Goal: Feedback & Contribution: Contribute content

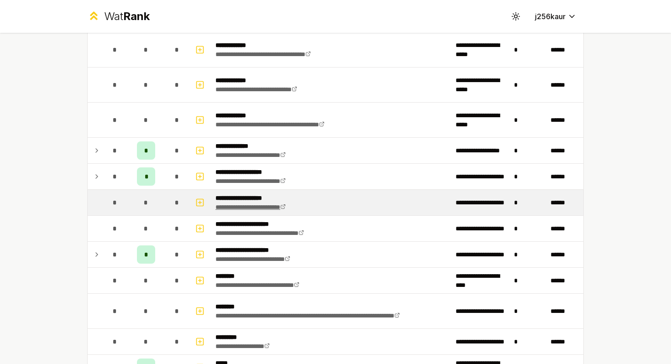
scroll to position [548, 0]
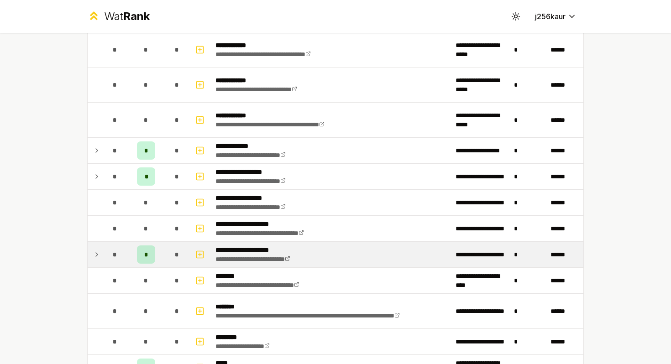
click at [144, 256] on span "*" at bounding box center [146, 254] width 4 height 9
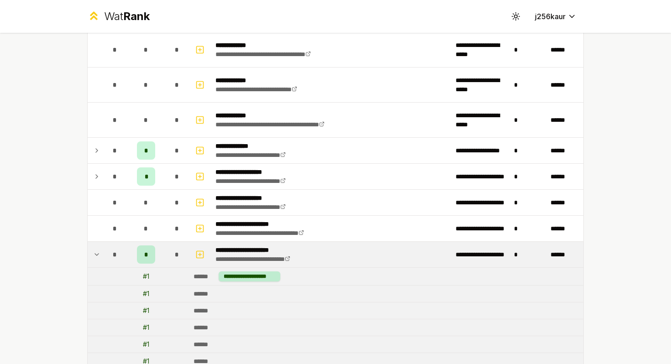
click at [144, 256] on span "*" at bounding box center [146, 254] width 4 height 9
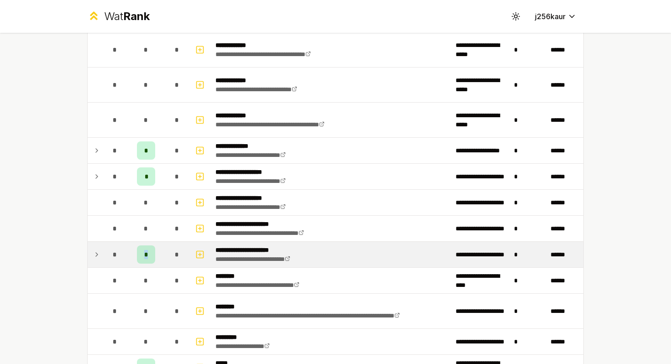
click at [144, 256] on span "*" at bounding box center [146, 254] width 4 height 9
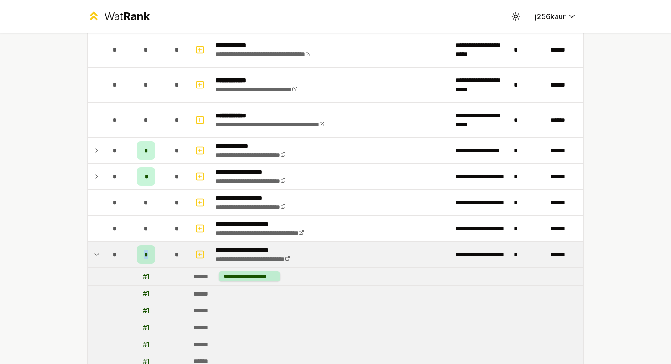
click at [144, 256] on span "*" at bounding box center [146, 254] width 4 height 9
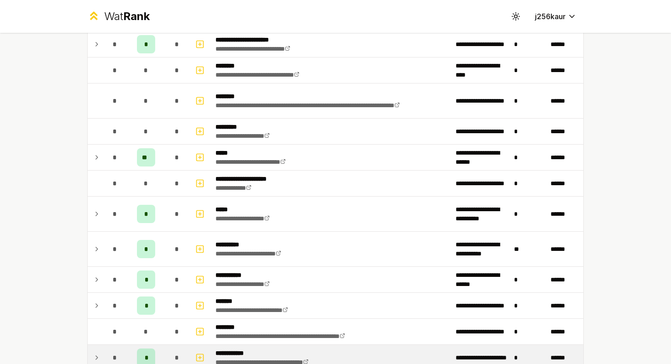
scroll to position [592, 0]
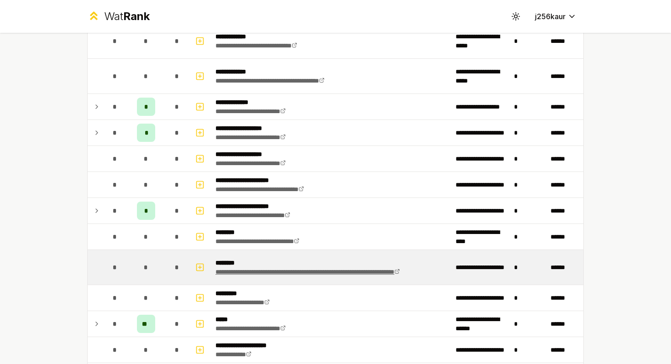
click at [257, 269] on link "**********" at bounding box center [308, 272] width 185 height 6
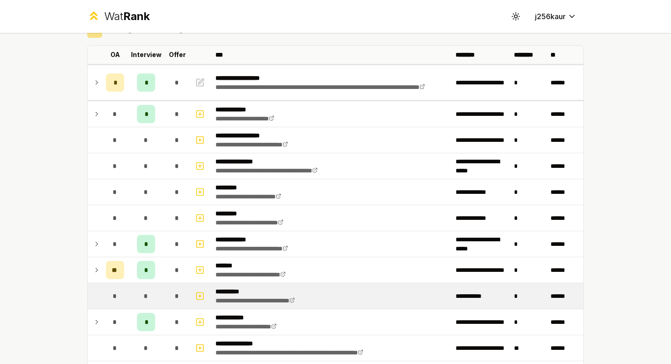
scroll to position [0, 0]
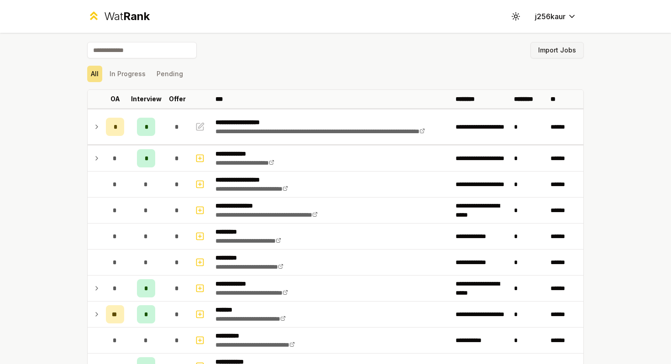
click at [579, 57] on button "Import Jobs" at bounding box center [557, 50] width 53 height 16
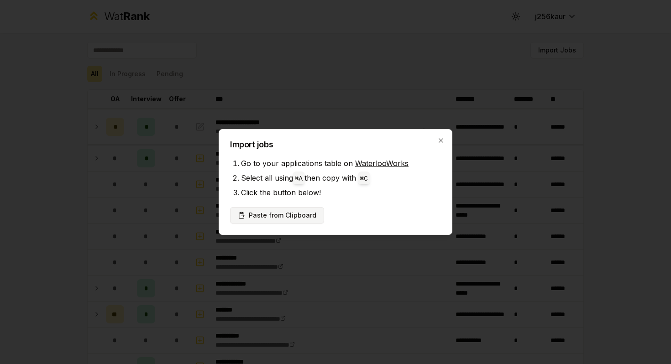
click at [294, 212] on button "Paste from Clipboard" at bounding box center [277, 215] width 94 height 16
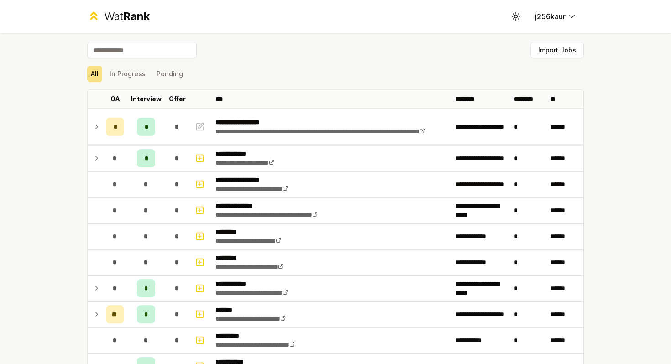
click at [152, 52] on input at bounding box center [142, 50] width 110 height 16
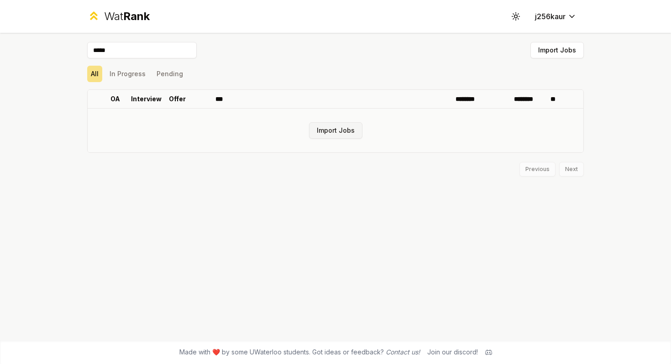
type input "*****"
click at [322, 126] on button "Import Jobs" at bounding box center [335, 130] width 53 height 16
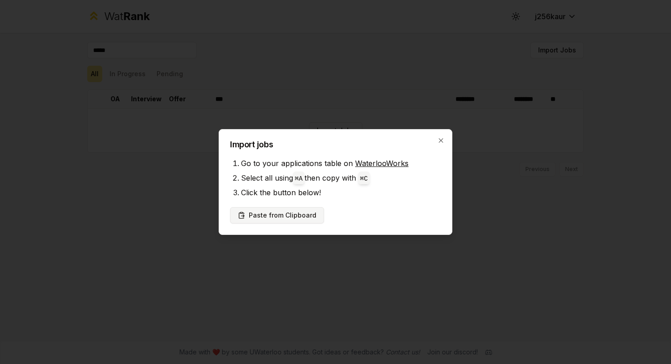
click at [282, 214] on button "Paste from Clipboard" at bounding box center [277, 215] width 94 height 16
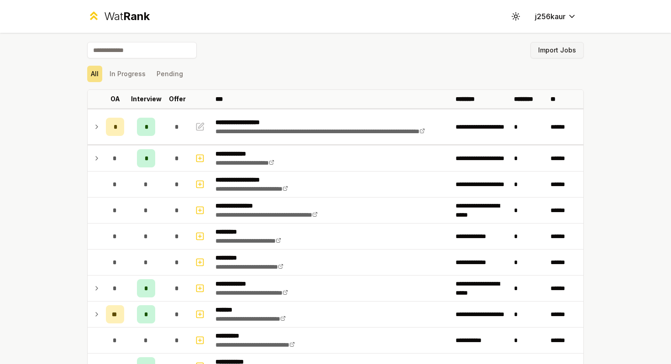
click at [571, 50] on button "Import Jobs" at bounding box center [557, 50] width 53 height 16
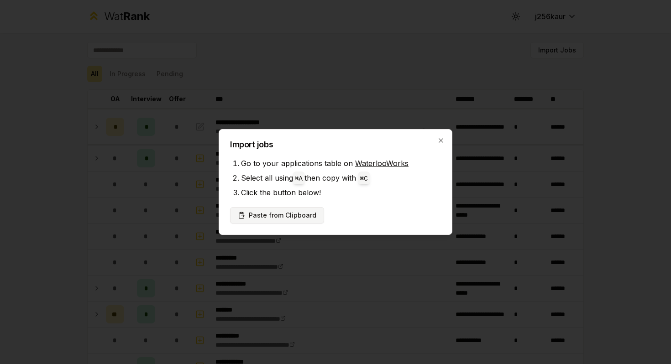
click at [291, 214] on button "Paste from Clipboard" at bounding box center [277, 215] width 94 height 16
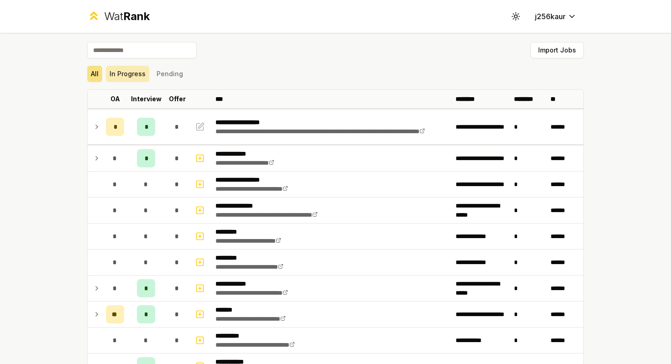
click at [126, 66] on button "In Progress" at bounding box center [127, 74] width 43 height 16
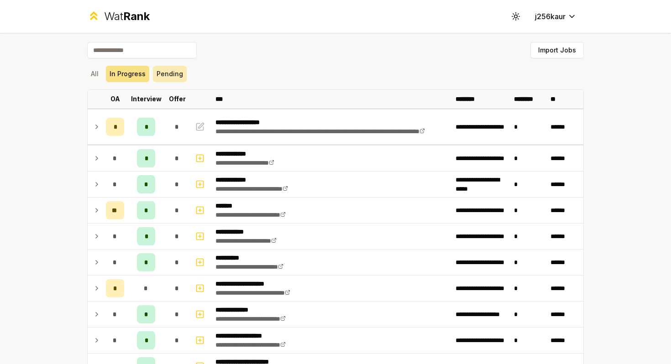
click at [167, 75] on button "Pending" at bounding box center [170, 74] width 34 height 16
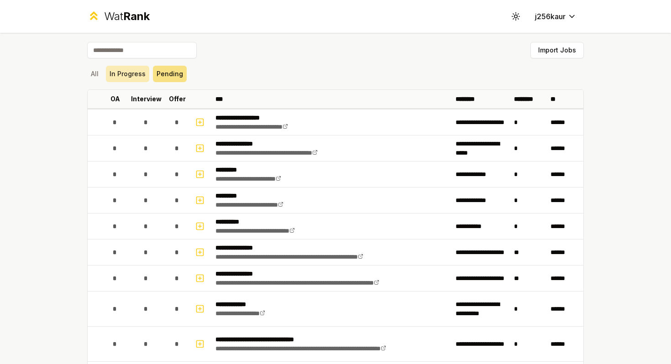
click at [140, 76] on button "In Progress" at bounding box center [127, 74] width 43 height 16
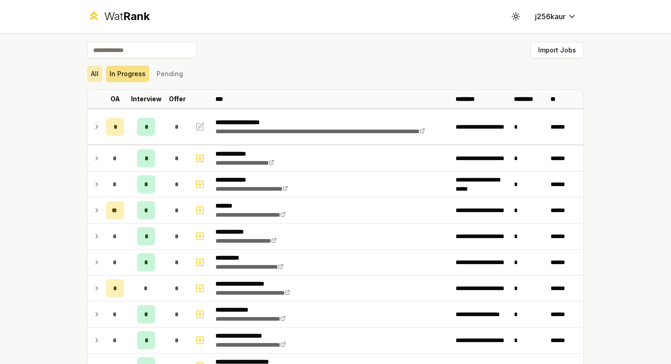
click at [95, 78] on button "All" at bounding box center [94, 74] width 15 height 16
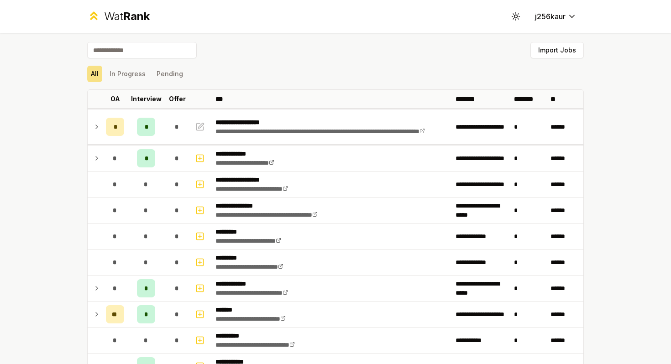
click at [134, 44] on input at bounding box center [142, 50] width 110 height 16
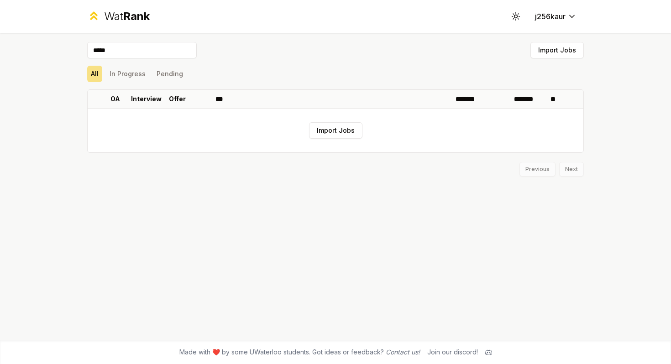
type input "*****"
click at [329, 135] on button "Import Jobs" at bounding box center [335, 130] width 53 height 16
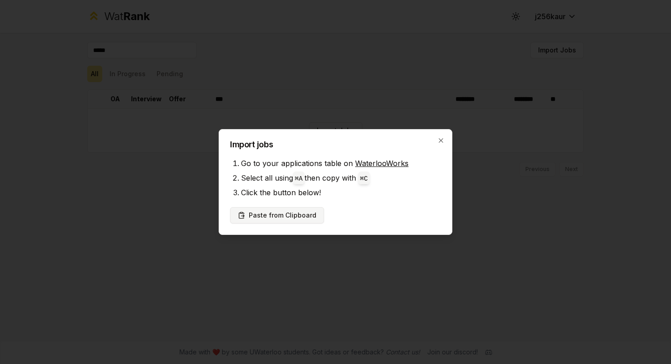
click at [268, 221] on button "Paste from Clipboard" at bounding box center [277, 215] width 94 height 16
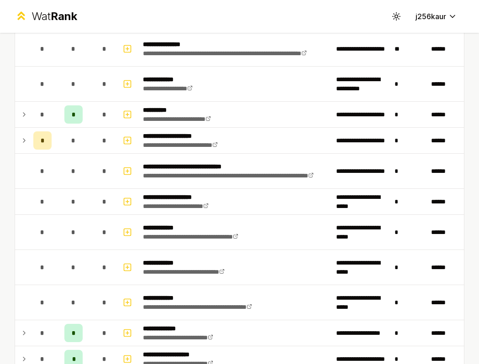
scroll to position [20, 0]
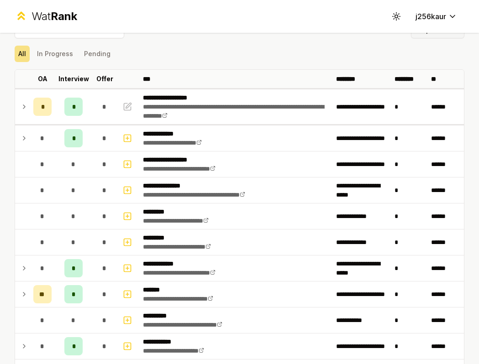
click at [413, 36] on button "Import Jobs" at bounding box center [437, 30] width 53 height 16
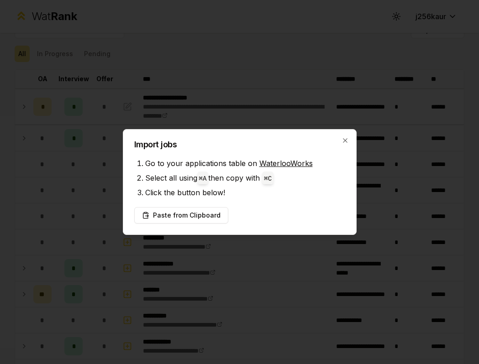
click at [191, 177] on li "Select all using ⌘ A then copy with ⌘ C" at bounding box center [245, 178] width 200 height 15
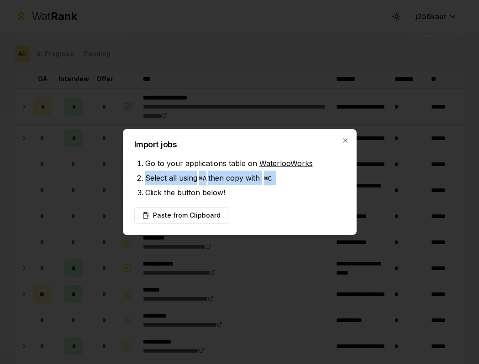
click at [191, 177] on li "Select all using ⌘ A then copy with ⌘ C" at bounding box center [245, 178] width 200 height 15
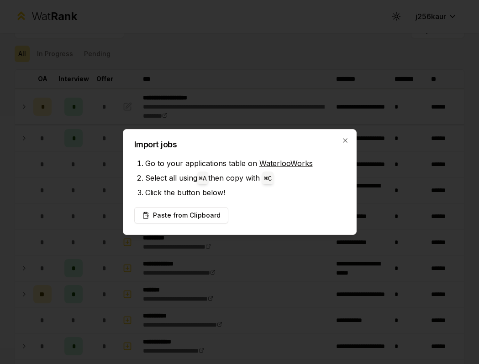
click at [191, 193] on li "Click the button below!" at bounding box center [245, 192] width 200 height 15
click at [190, 193] on li "Click the button below!" at bounding box center [245, 192] width 200 height 15
click at [342, 141] on icon "button" at bounding box center [345, 140] width 7 height 7
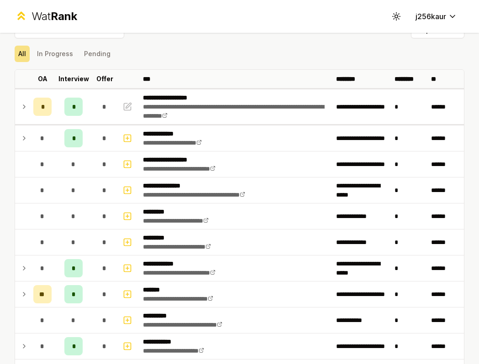
click at [290, 40] on div "Import Jobs" at bounding box center [240, 32] width 450 height 20
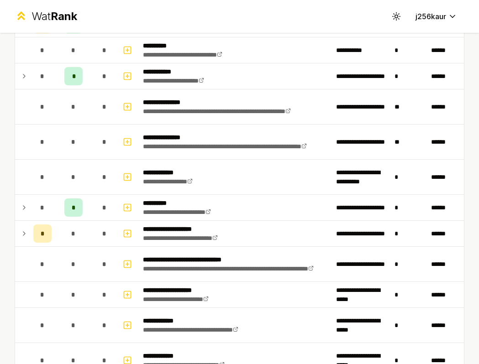
scroll to position [0, 0]
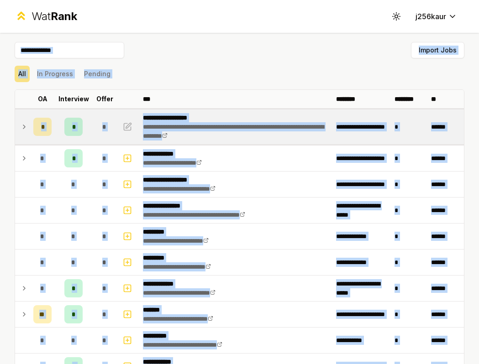
click at [241, 131] on div "**********" at bounding box center [236, 126] width 186 height 27
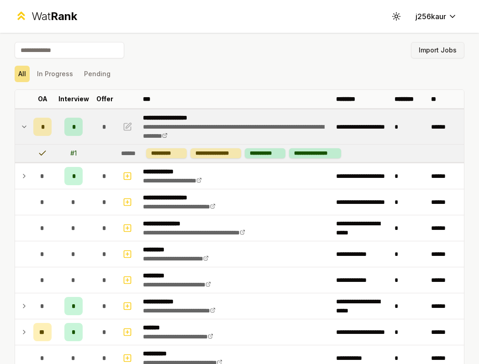
click at [438, 53] on button "Import Jobs" at bounding box center [437, 50] width 53 height 16
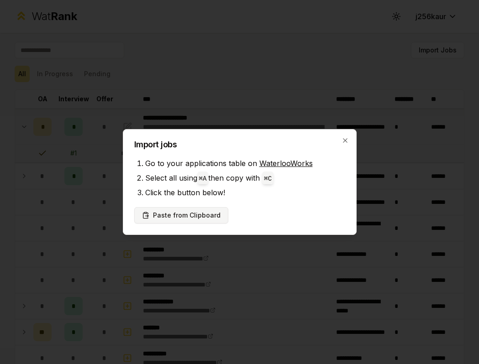
click at [201, 219] on button "Paste from Clipboard" at bounding box center [181, 215] width 94 height 16
click at [188, 219] on button "Paste from Clipboard" at bounding box center [181, 215] width 94 height 16
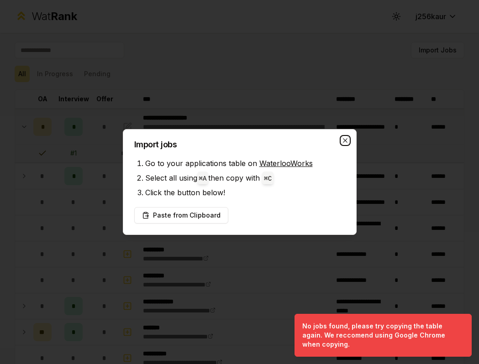
click at [346, 139] on icon "button" at bounding box center [345, 140] width 4 height 4
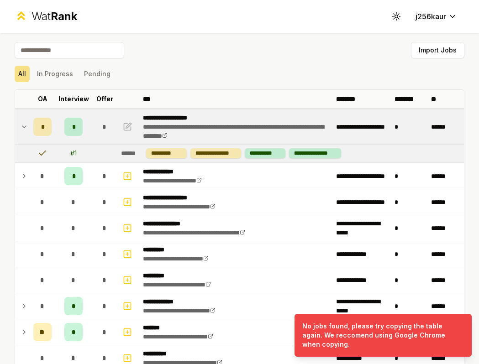
click at [260, 63] on div "All In Progress Pending" at bounding box center [240, 74] width 450 height 24
click at [441, 50] on button "Import Jobs" at bounding box center [437, 50] width 53 height 16
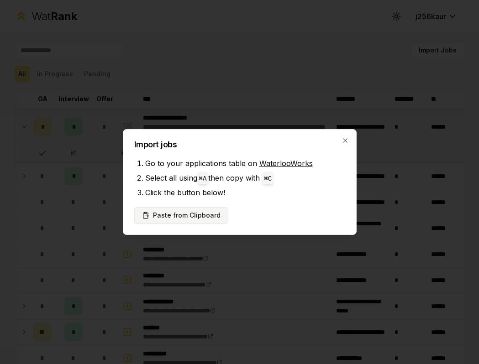
click at [199, 217] on button "Paste from Clipboard" at bounding box center [181, 215] width 94 height 16
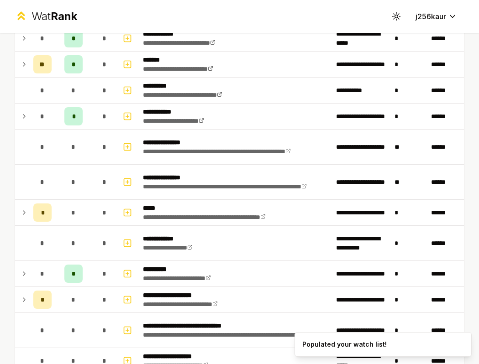
scroll to position [250, 0]
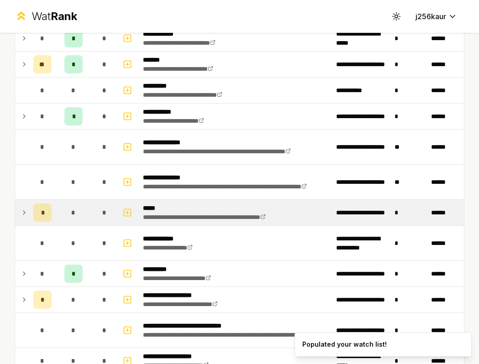
click at [28, 212] on td at bounding box center [22, 213] width 15 height 26
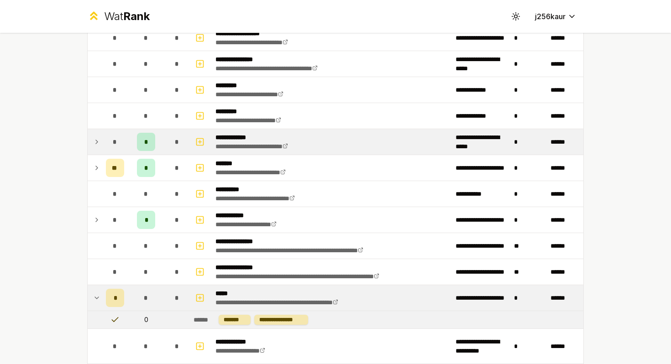
scroll to position [224, 0]
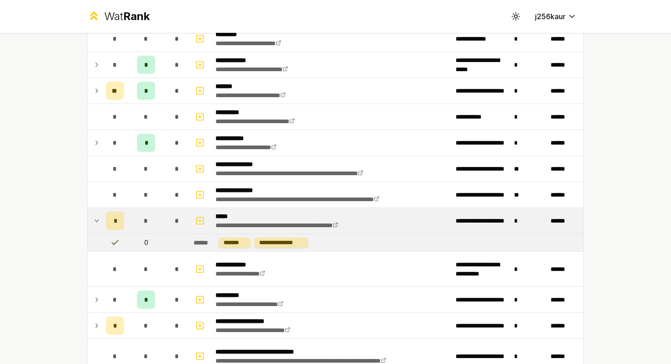
click at [248, 216] on p "*****" at bounding box center [298, 216] width 164 height 9
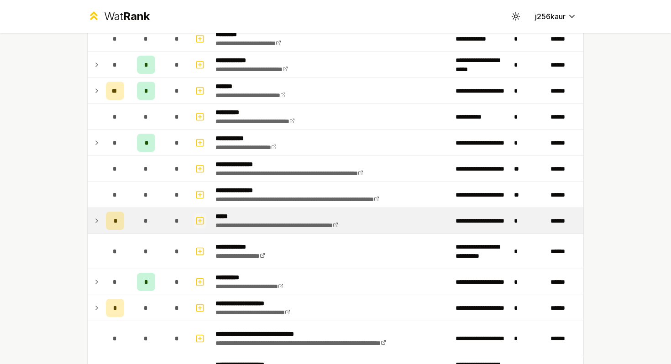
click at [197, 224] on rect "button" at bounding box center [200, 220] width 7 height 7
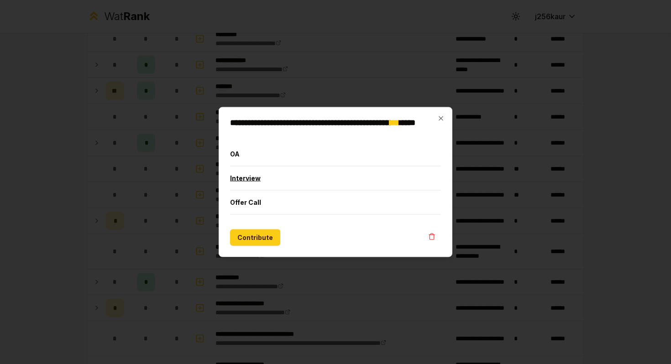
click at [249, 178] on button "Interview" at bounding box center [335, 179] width 211 height 24
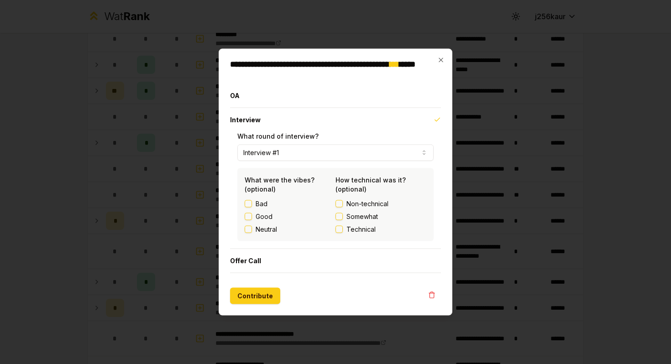
click at [279, 153] on button "Interview #1" at bounding box center [336, 153] width 196 height 16
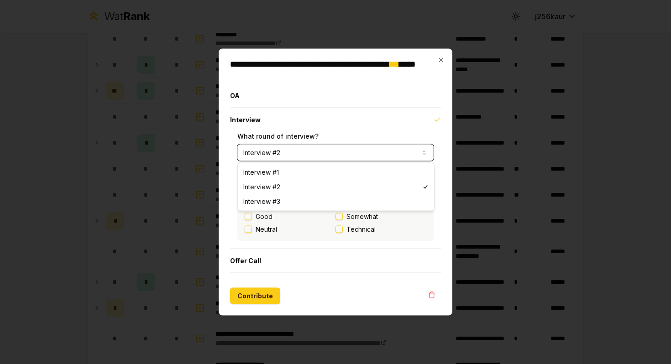
click at [286, 159] on body "**********" at bounding box center [335, 182] width 671 height 364
select select "*"
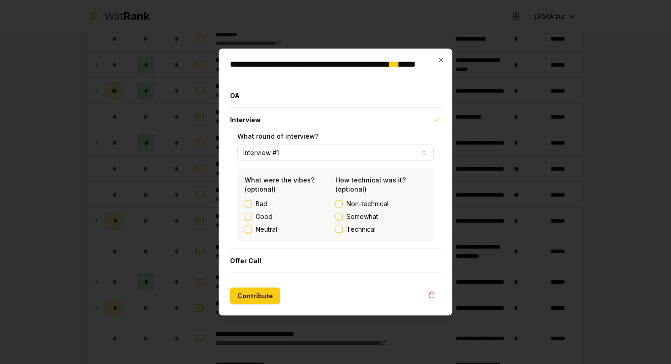
click at [338, 228] on button "Technical" at bounding box center [339, 229] width 7 height 7
click at [258, 230] on label "Neutral" at bounding box center [266, 229] width 21 height 9
click at [252, 230] on button "Neutral" at bounding box center [248, 229] width 7 height 7
click at [249, 300] on button "Contribute" at bounding box center [255, 296] width 50 height 16
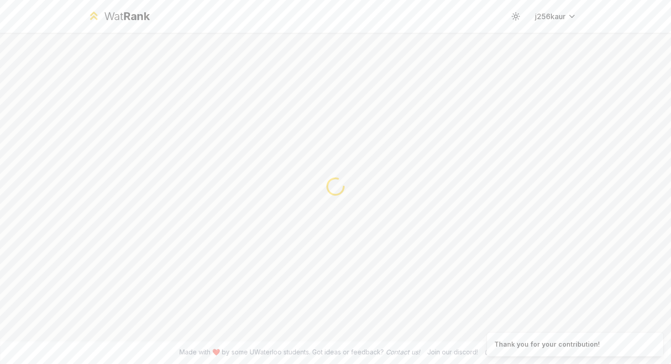
scroll to position [0, 0]
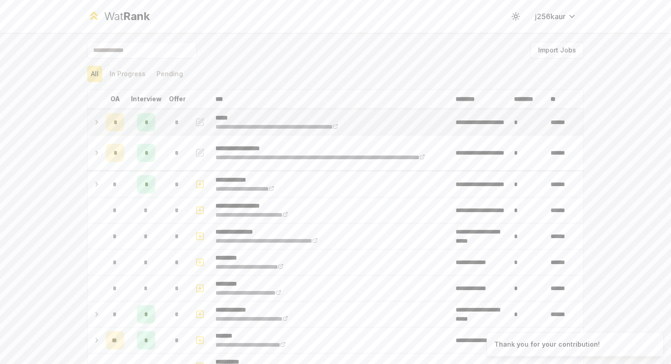
click at [195, 125] on icon "button" at bounding box center [199, 122] width 9 height 11
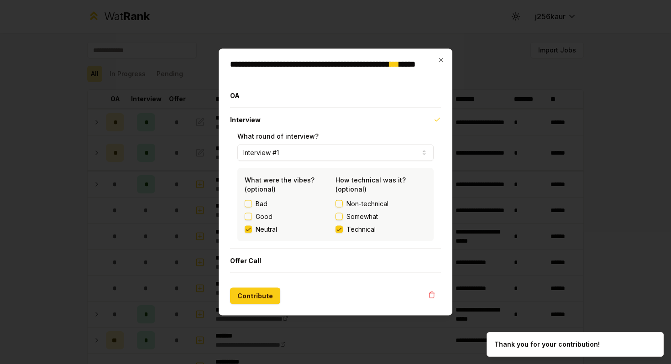
click at [269, 154] on button "Interview #1" at bounding box center [336, 153] width 196 height 16
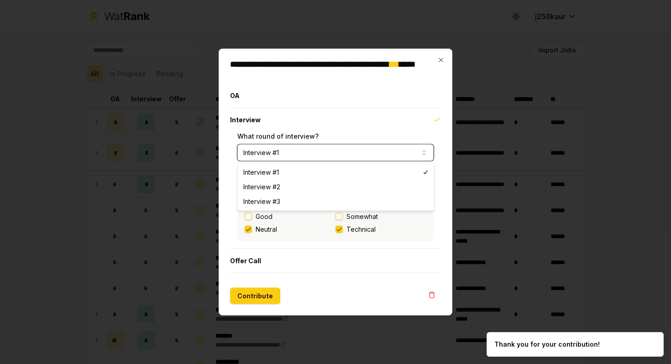
select select "*"
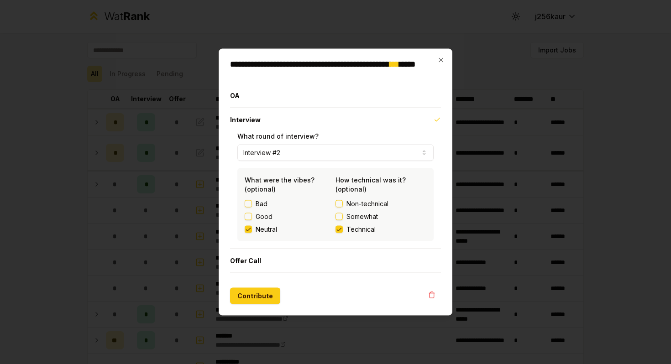
click at [255, 218] on div "Good" at bounding box center [290, 216] width 91 height 9
click at [247, 220] on button "Good" at bounding box center [248, 216] width 7 height 7
click at [335, 202] on div "Bad" at bounding box center [290, 204] width 91 height 9
click at [340, 214] on button "Somewhat" at bounding box center [339, 216] width 7 height 7
click at [338, 204] on button "Non-technical" at bounding box center [339, 204] width 7 height 7
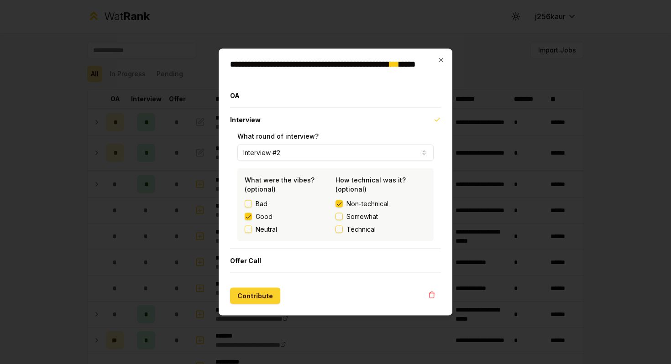
click at [244, 299] on button "Contribute" at bounding box center [255, 296] width 50 height 16
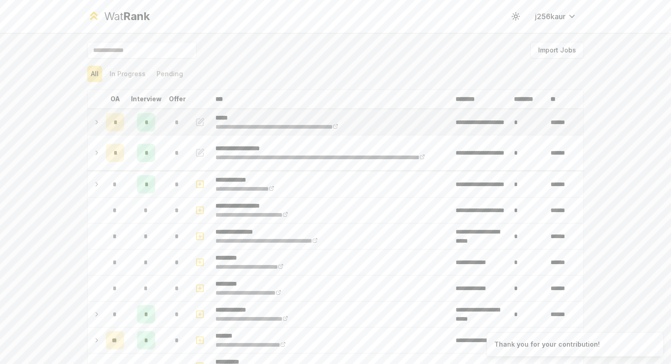
click at [128, 127] on td "*" at bounding box center [146, 123] width 37 height 26
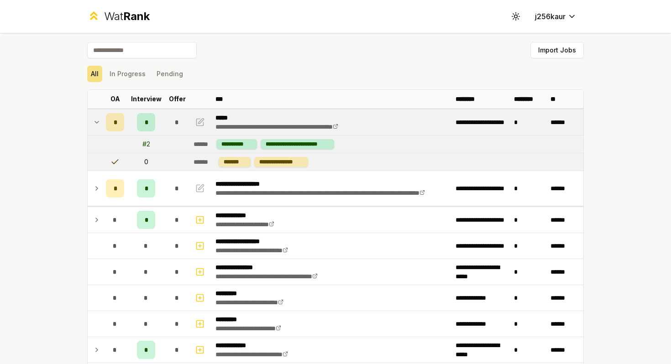
click at [143, 128] on div "*" at bounding box center [146, 122] width 18 height 18
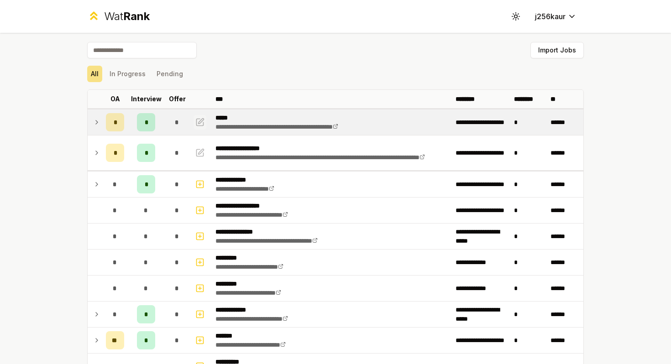
click at [197, 122] on icon "button" at bounding box center [199, 122] width 9 height 11
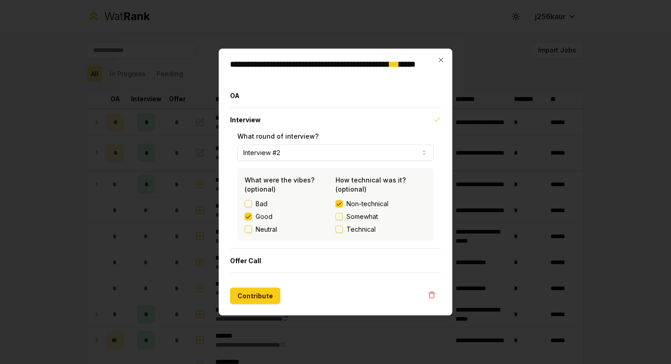
click at [254, 149] on button "Interview #2" at bounding box center [336, 153] width 196 height 16
click at [298, 108] on button "Interview" at bounding box center [335, 120] width 211 height 24
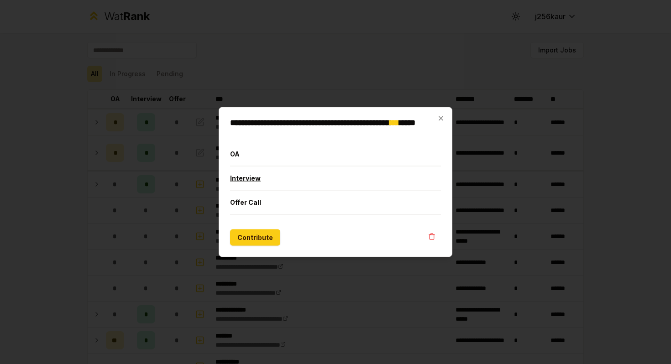
click at [256, 175] on button "Interview" at bounding box center [335, 179] width 211 height 24
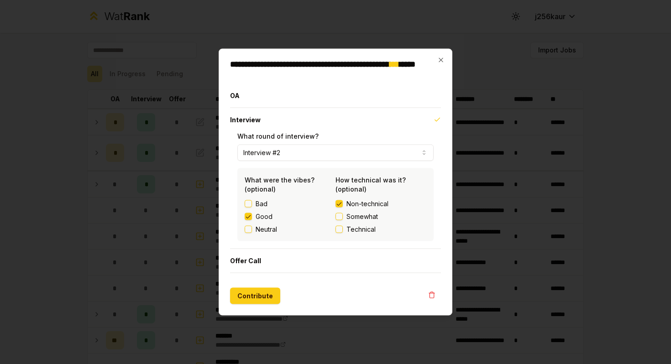
click at [415, 29] on div at bounding box center [335, 182] width 671 height 364
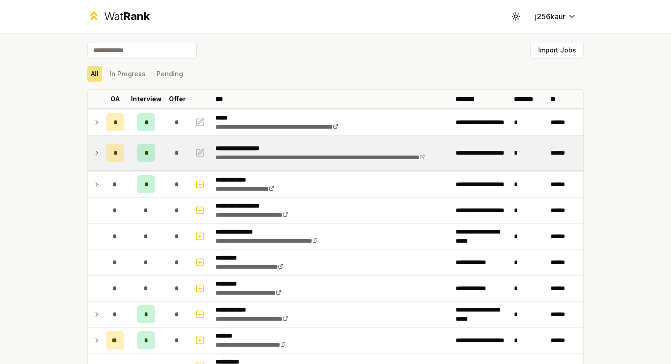
click at [109, 136] on td "*" at bounding box center [115, 153] width 26 height 35
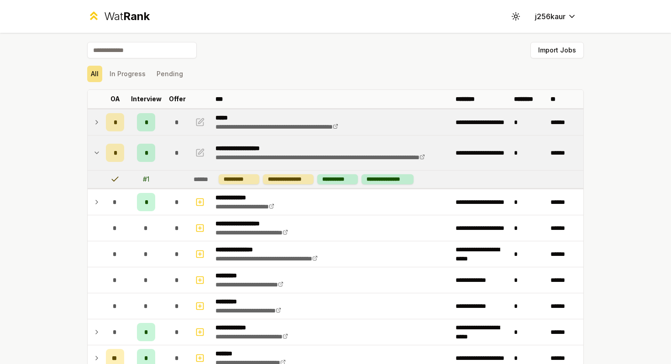
click at [115, 128] on div "*" at bounding box center [115, 122] width 18 height 18
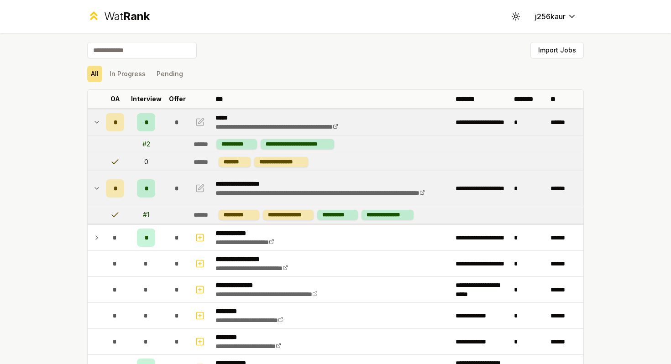
click at [107, 180] on div "*" at bounding box center [115, 189] width 18 height 18
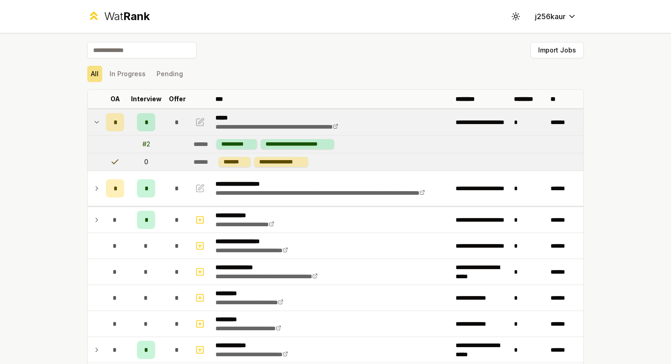
click at [94, 131] on td at bounding box center [95, 123] width 15 height 26
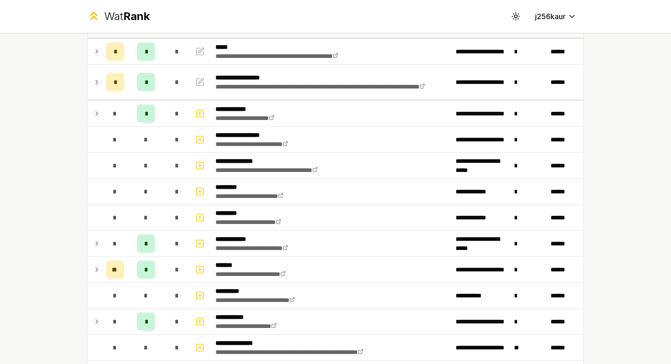
click at [58, 174] on div "**********" at bounding box center [335, 182] width 671 height 364
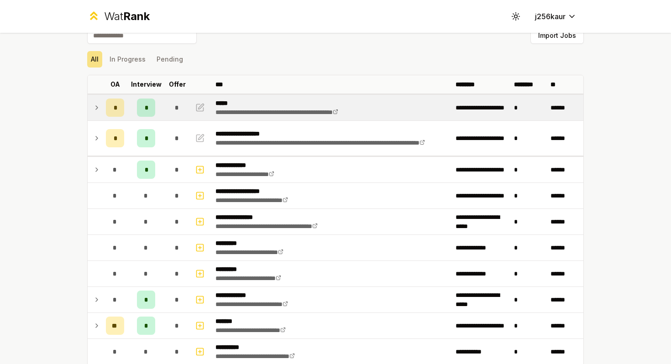
scroll to position [15, 0]
click at [96, 113] on td at bounding box center [95, 108] width 15 height 26
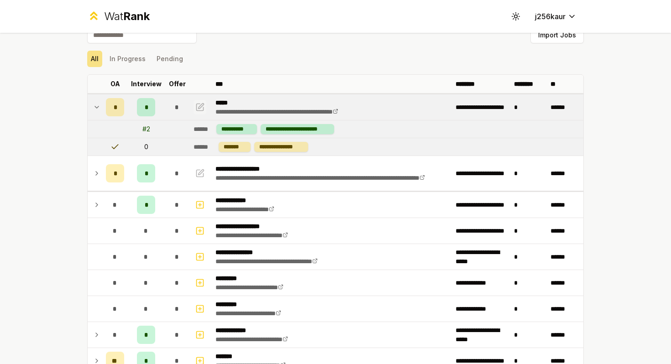
click at [199, 106] on icon "button" at bounding box center [201, 105] width 5 height 5
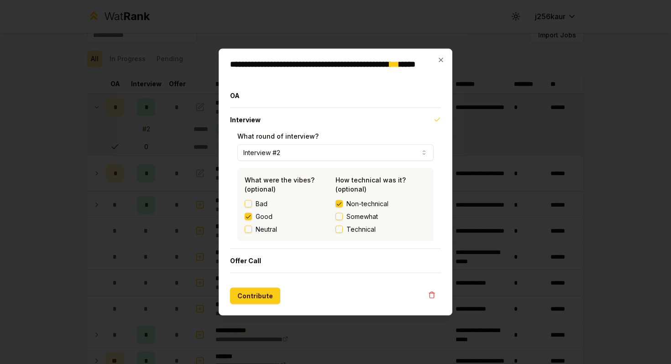
click at [277, 154] on button "Interview #2" at bounding box center [336, 153] width 196 height 16
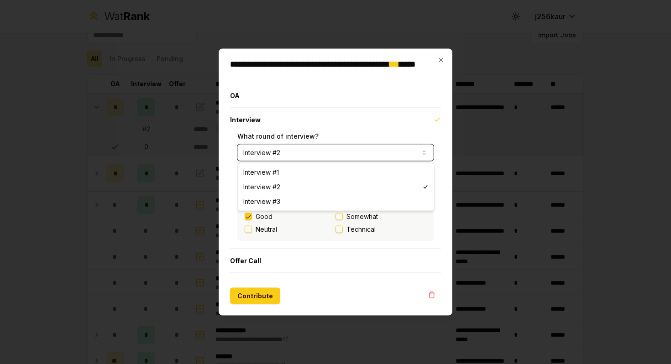
select select "*"
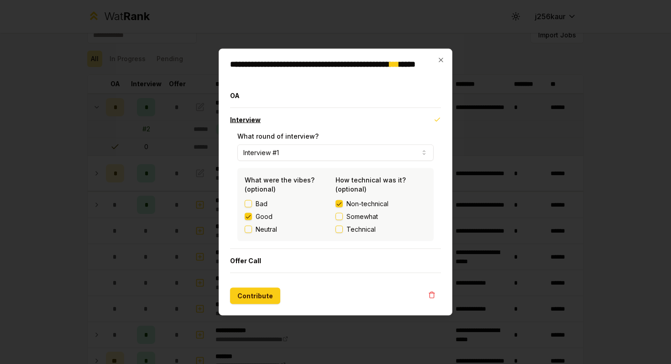
click at [233, 117] on button "Interview" at bounding box center [335, 120] width 211 height 24
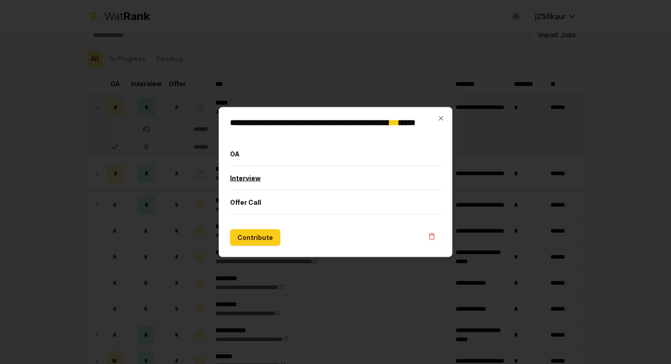
click at [243, 185] on button "Interview" at bounding box center [335, 179] width 211 height 24
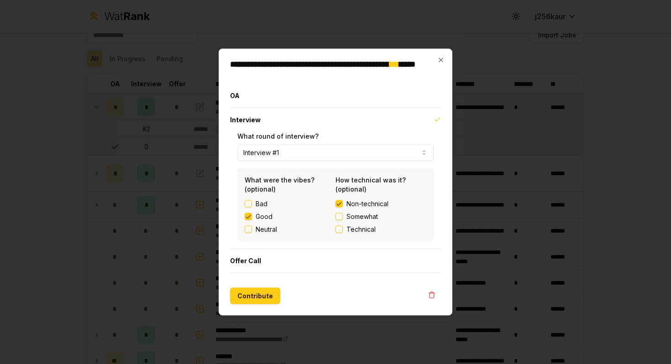
click at [344, 229] on label "Technical" at bounding box center [381, 229] width 91 height 9
click at [340, 229] on button "Technical" at bounding box center [339, 229] width 7 height 7
click at [260, 228] on label "Neutral" at bounding box center [266, 229] width 21 height 9
click at [252, 228] on button "Neutral" at bounding box center [248, 229] width 7 height 7
click at [257, 299] on button "Contribute" at bounding box center [255, 296] width 50 height 16
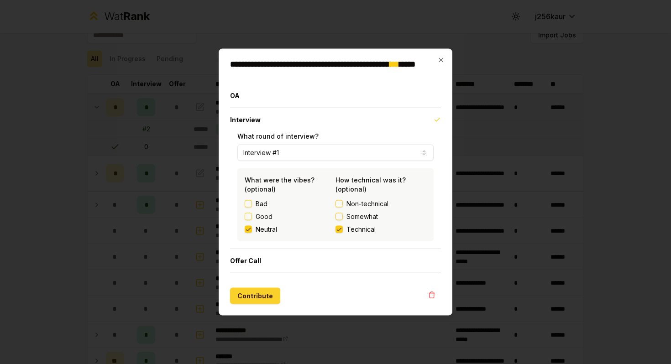
scroll to position [0, 0]
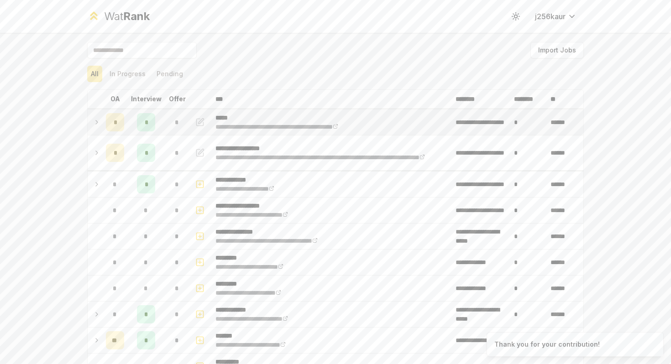
click at [102, 121] on td "*" at bounding box center [115, 123] width 26 height 26
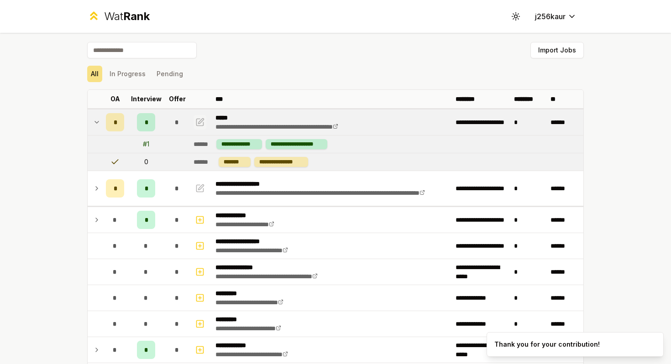
click at [197, 120] on icon "button" at bounding box center [200, 122] width 7 height 7
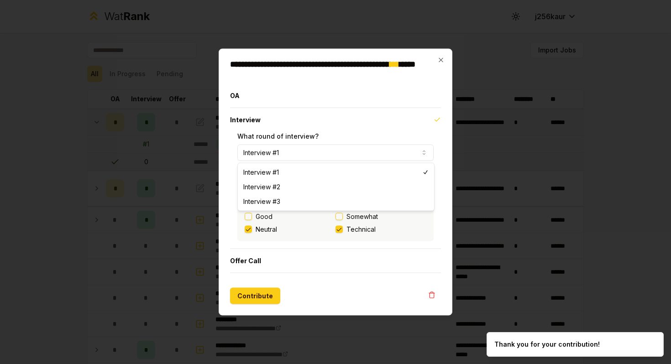
click at [269, 151] on button "Interview #1" at bounding box center [336, 153] width 196 height 16
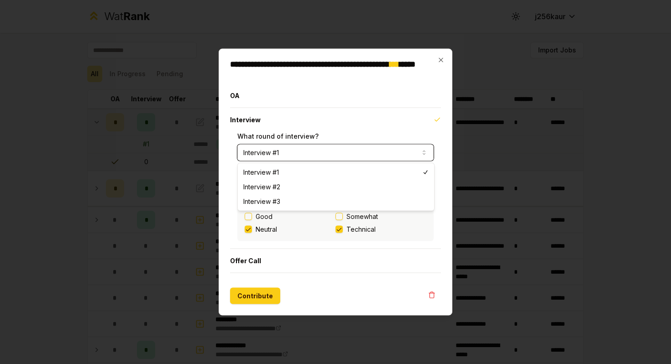
select select "*"
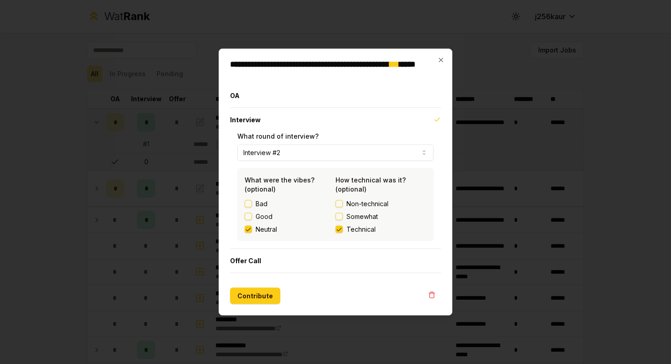
click at [345, 200] on label "Non-technical" at bounding box center [381, 204] width 91 height 9
click at [343, 201] on button "Non-technical" at bounding box center [339, 204] width 7 height 7
click at [262, 216] on label "Good" at bounding box center [264, 216] width 17 height 9
click at [252, 216] on button "Good" at bounding box center [248, 216] width 7 height 7
click at [259, 296] on button "Contribute" at bounding box center [255, 296] width 50 height 16
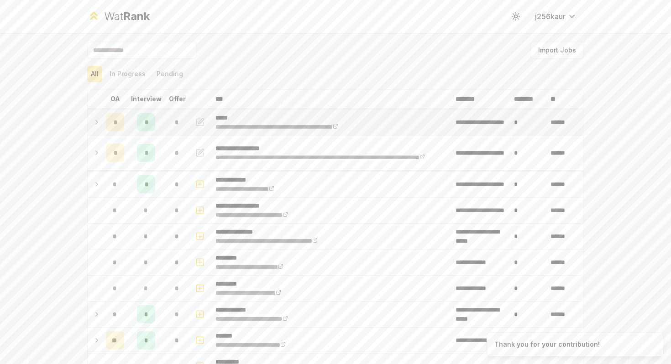
click at [148, 121] on div "*" at bounding box center [146, 122] width 18 height 18
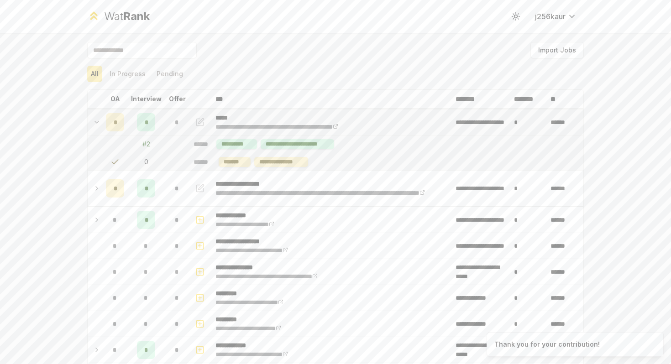
click at [148, 121] on div "*" at bounding box center [146, 122] width 18 height 18
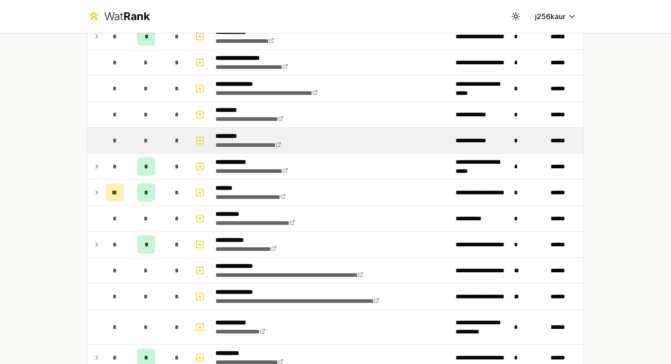
scroll to position [169, 0]
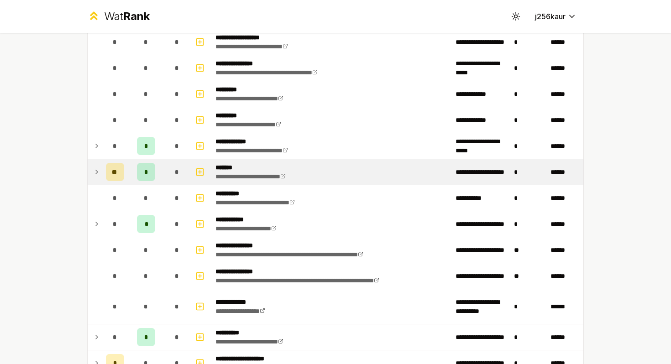
click at [133, 178] on td "*" at bounding box center [146, 172] width 37 height 26
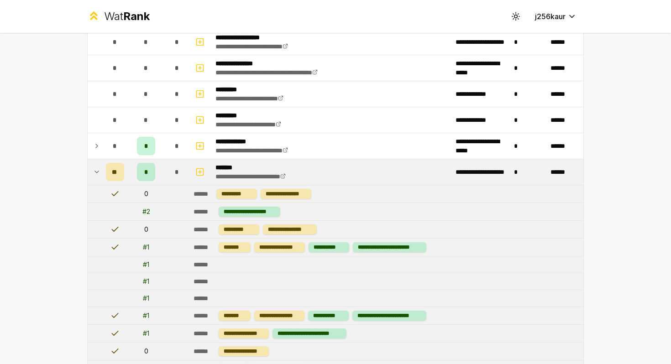
click at [106, 172] on div "**" at bounding box center [115, 172] width 18 height 18
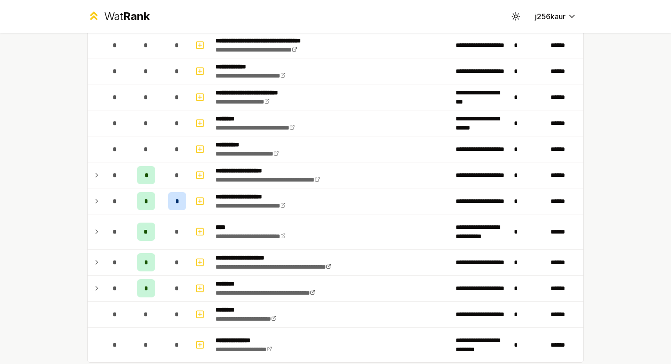
scroll to position [1834, 0]
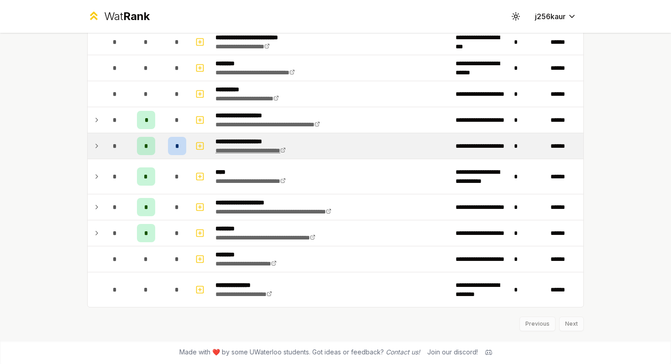
click at [252, 154] on link "**********" at bounding box center [251, 151] width 70 height 6
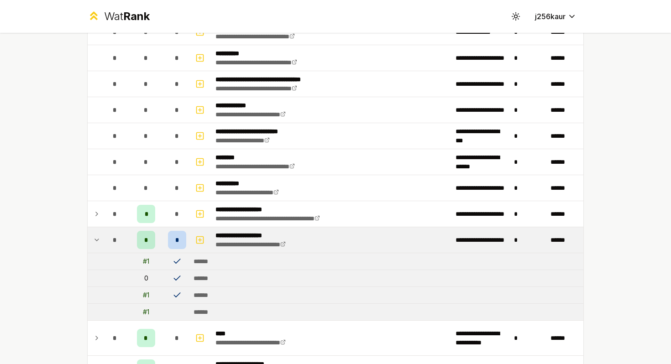
scroll to position [1747, 0]
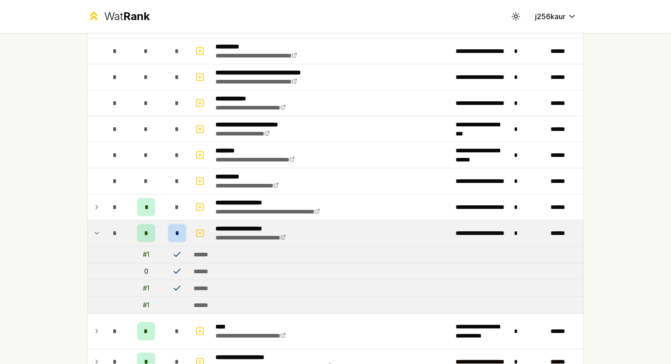
click at [143, 272] on td "0" at bounding box center [146, 272] width 37 height 16
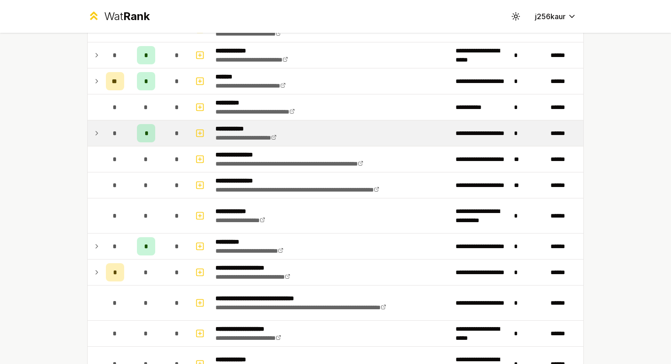
scroll to position [55, 0]
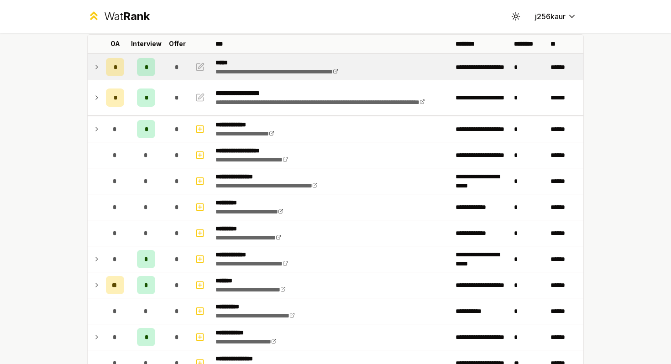
click at [131, 70] on td "*" at bounding box center [146, 67] width 37 height 26
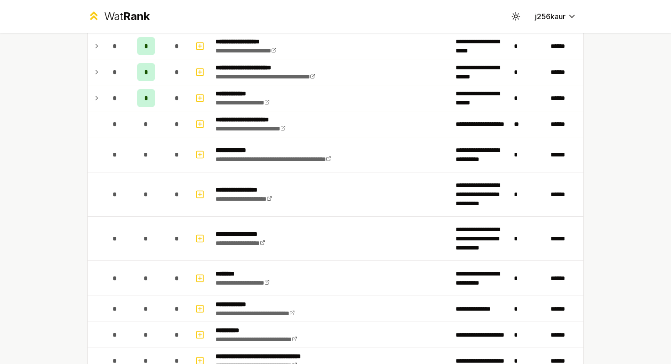
scroll to position [1937, 0]
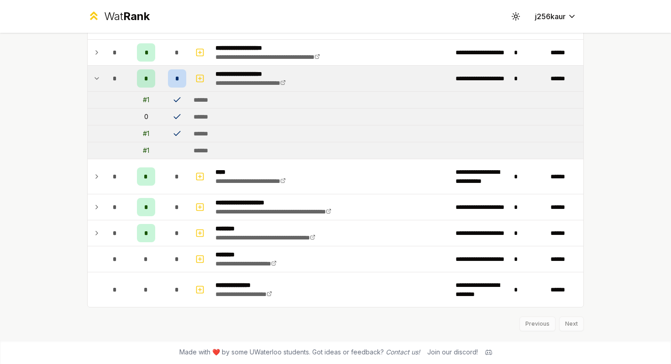
click at [203, 310] on div "Previous Next" at bounding box center [335, 320] width 497 height 24
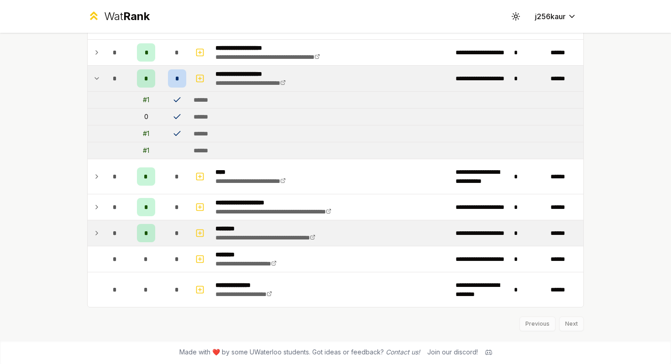
click at [130, 243] on td "*" at bounding box center [146, 234] width 37 height 26
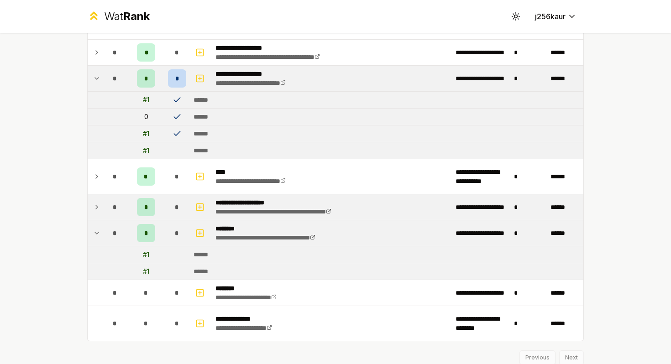
click at [117, 211] on div "*" at bounding box center [115, 207] width 18 height 18
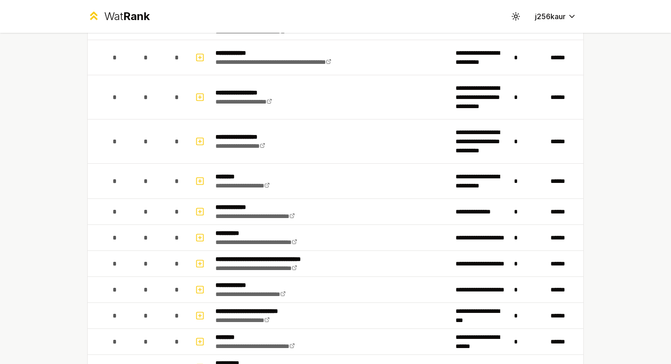
scroll to position [1595, 0]
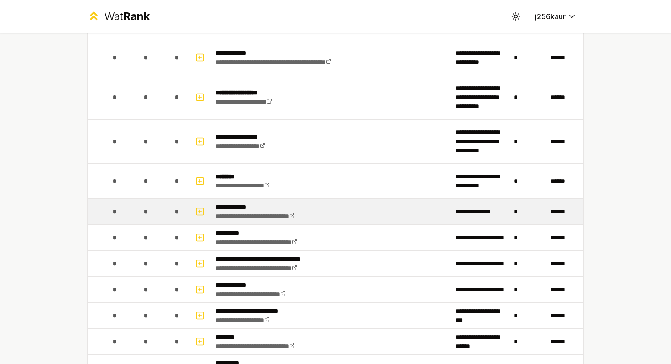
click at [164, 222] on td "*" at bounding box center [177, 212] width 26 height 26
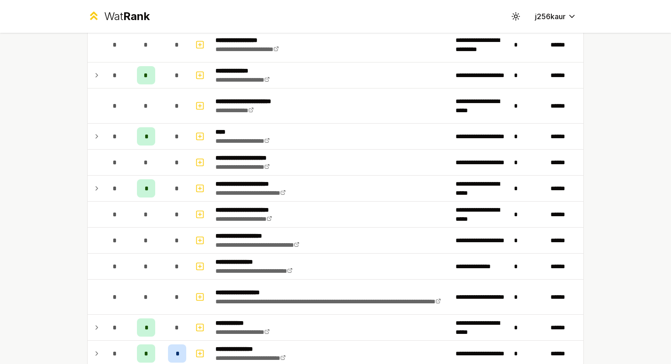
scroll to position [1088, 0]
